Goal: Find specific page/section: Find specific page/section

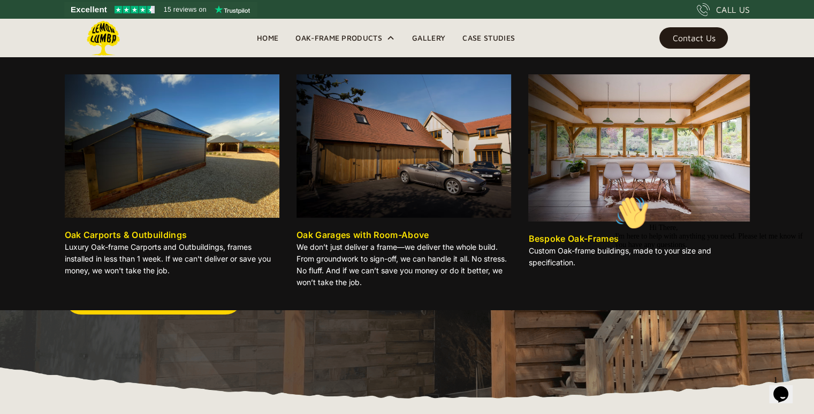
click at [381, 36] on div "Oak-Frame Products" at bounding box center [338, 38] width 87 height 13
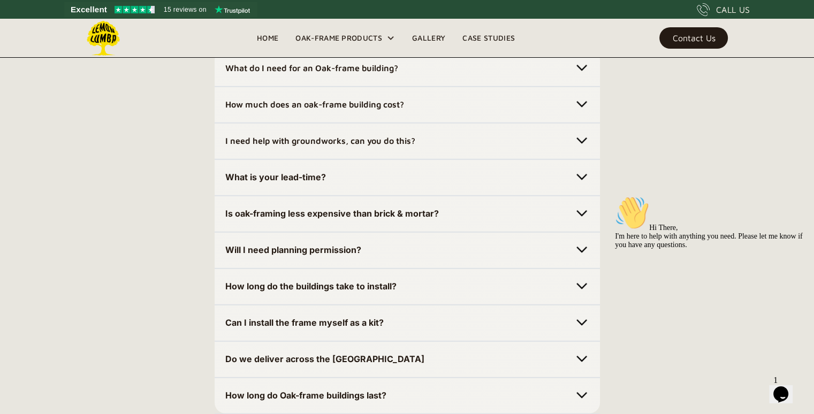
scroll to position [3068, 0]
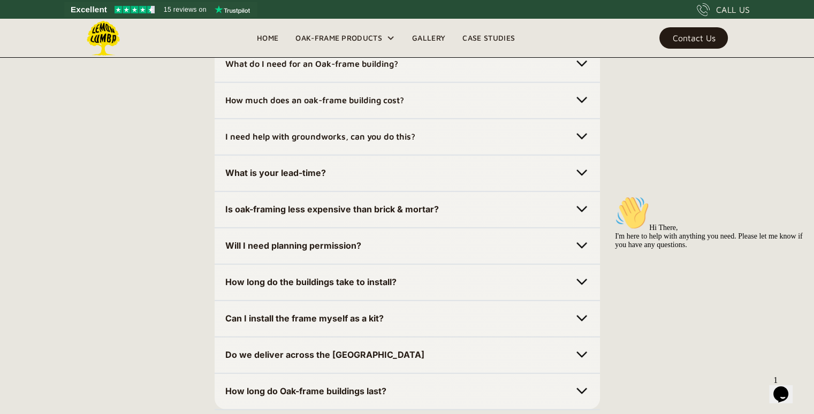
drag, startPoint x: 816, startPoint y: 408, endPoint x: 103, endPoint y: 70, distance: 788.4
click at [582, 101] on img at bounding box center [581, 100] width 15 height 15
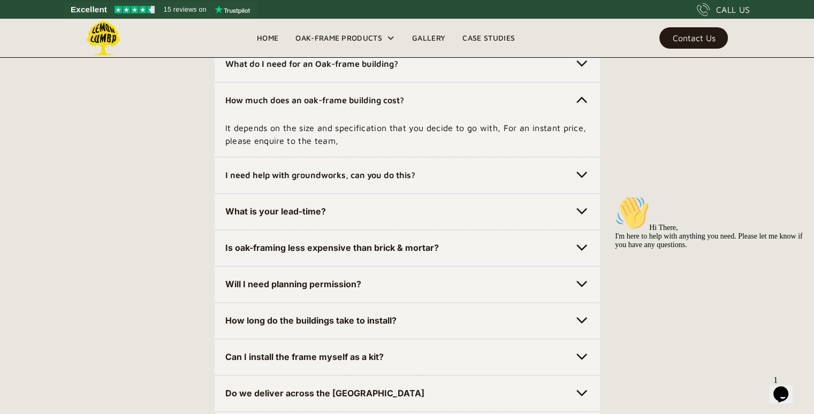
click at [582, 174] on img at bounding box center [581, 175] width 15 height 15
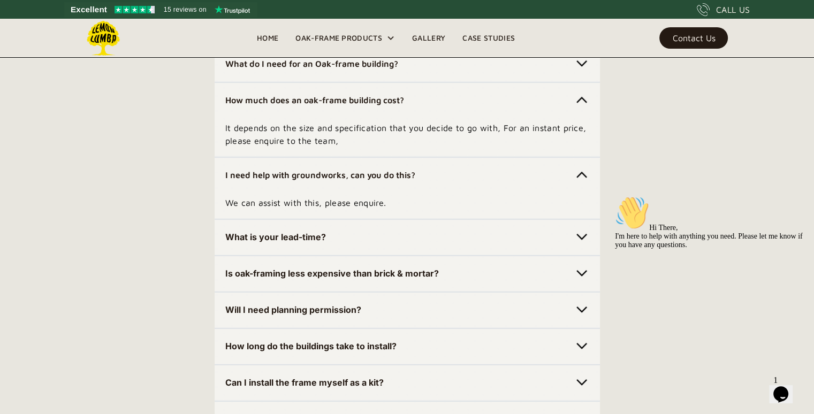
click at [582, 238] on img at bounding box center [581, 237] width 15 height 15
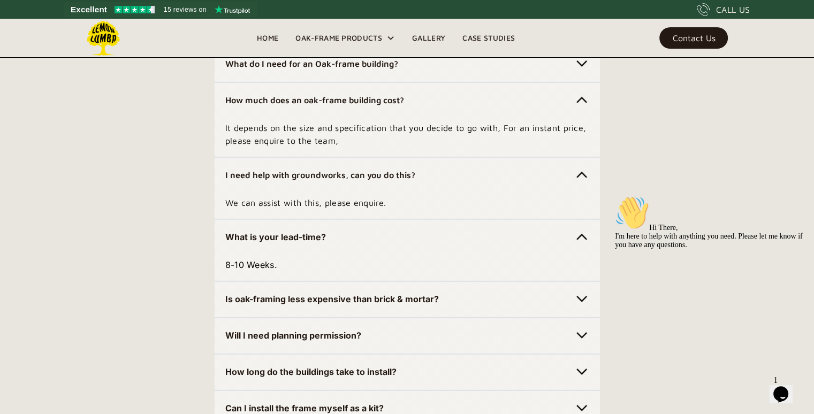
click at [582, 296] on img at bounding box center [581, 299] width 15 height 15
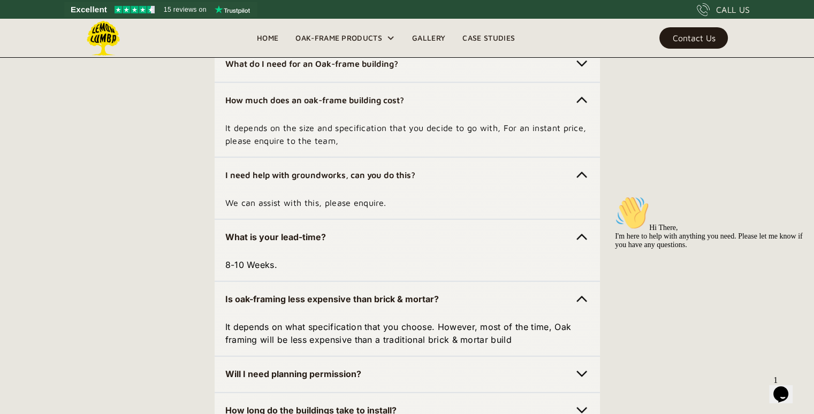
click at [582, 296] on img at bounding box center [581, 299] width 15 height 15
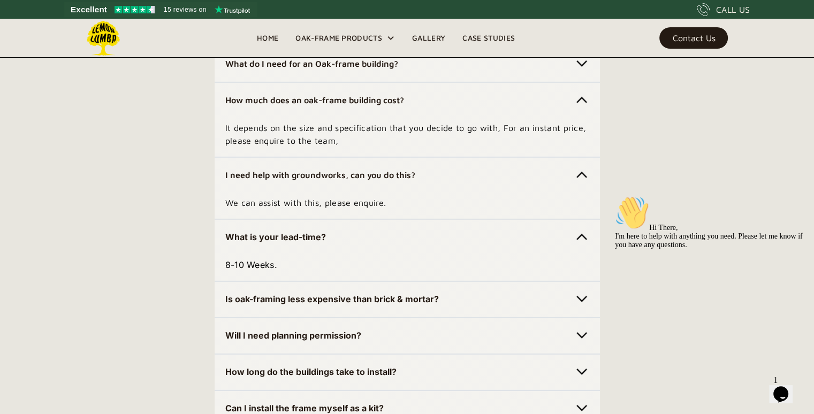
click at [582, 296] on img at bounding box center [581, 299] width 15 height 15
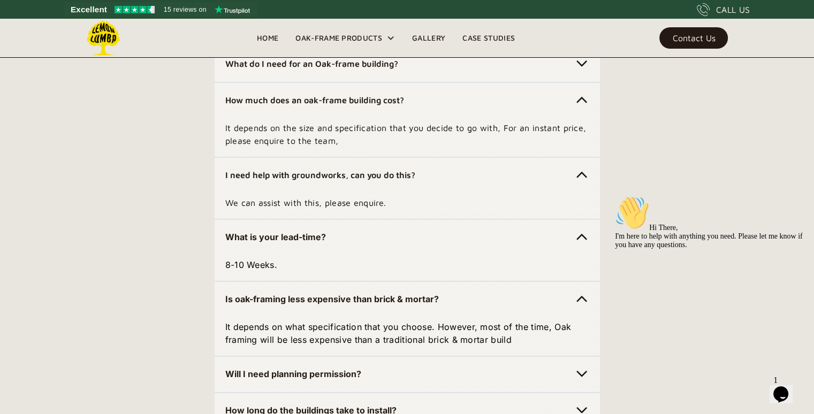
click at [584, 373] on img at bounding box center [581, 374] width 15 height 15
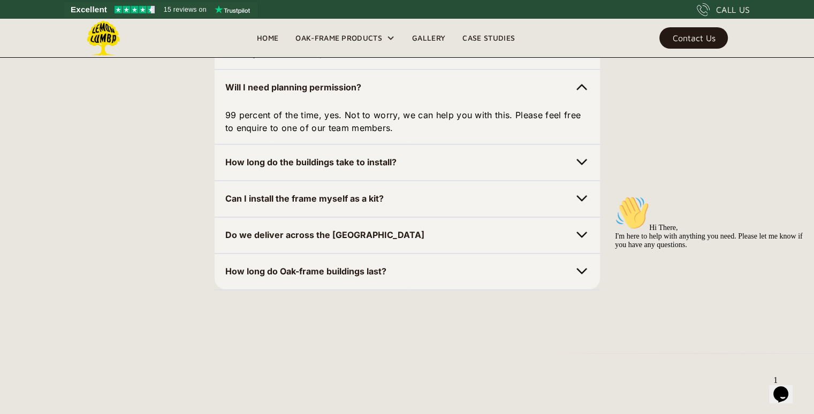
scroll to position [3368, 0]
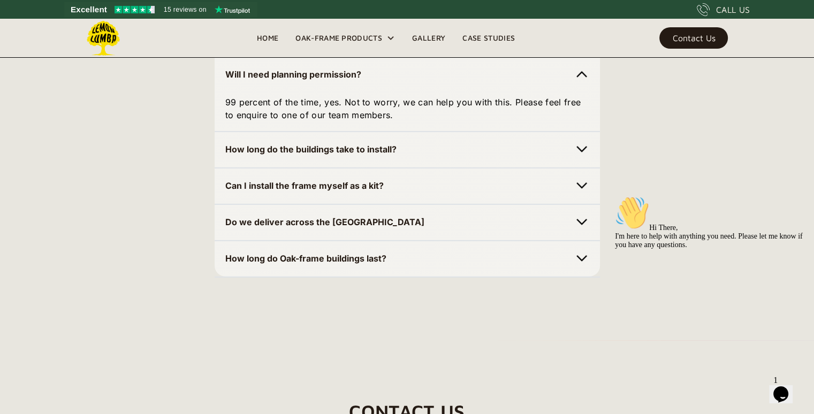
click at [579, 221] on img at bounding box center [581, 222] width 15 height 15
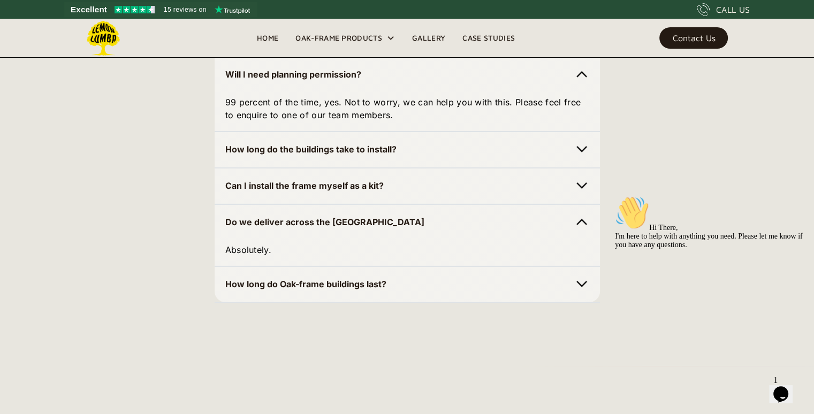
click at [582, 284] on img at bounding box center [581, 284] width 15 height 15
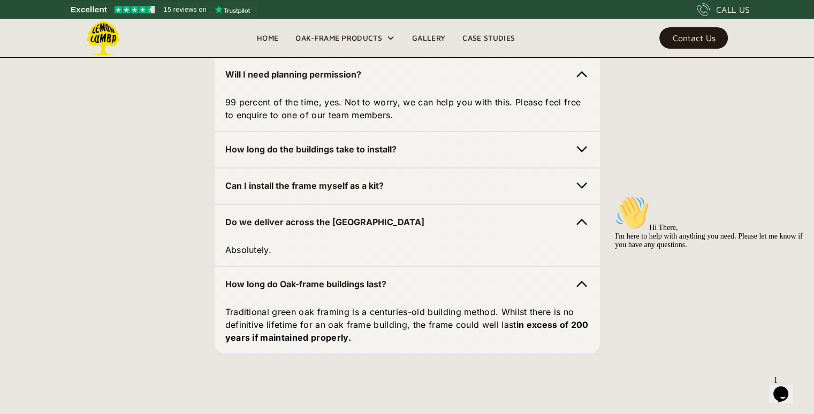
click at [582, 284] on img at bounding box center [581, 284] width 15 height 15
